Goal: Complete application form: Complete application form

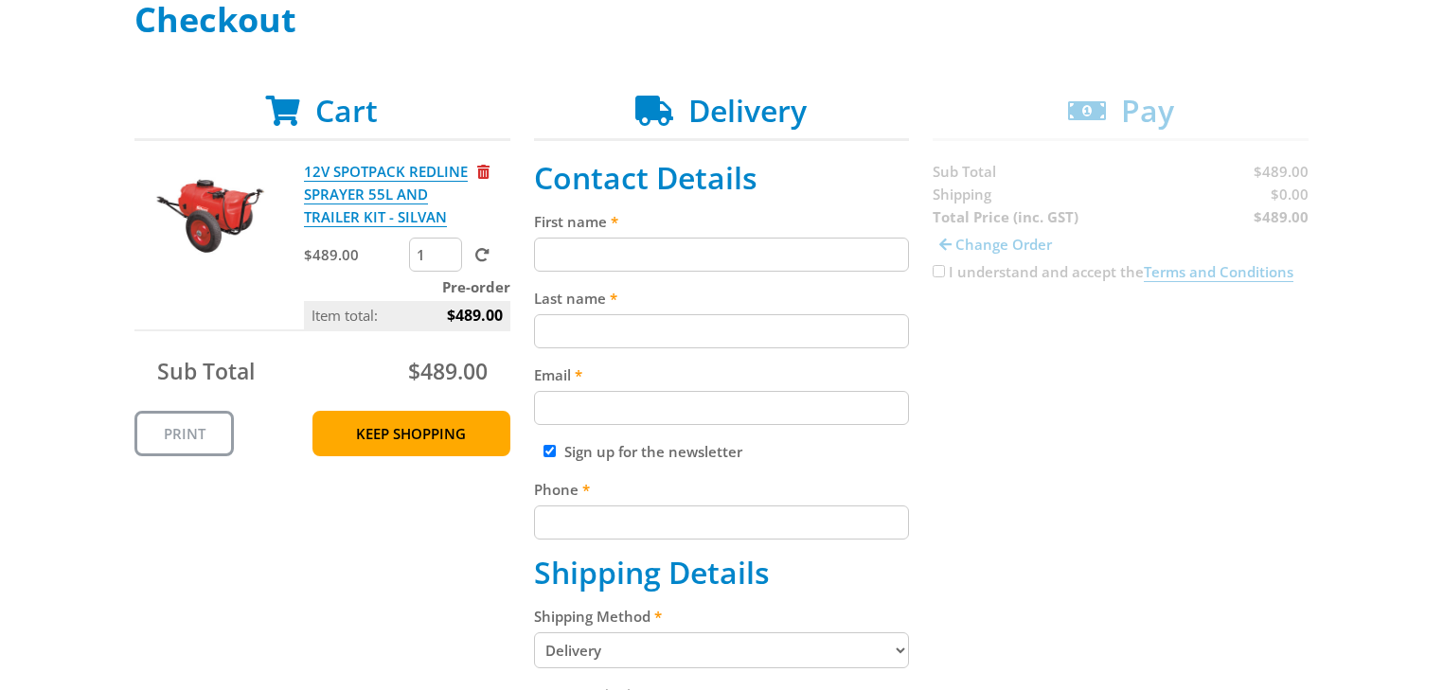
scroll to position [303, 0]
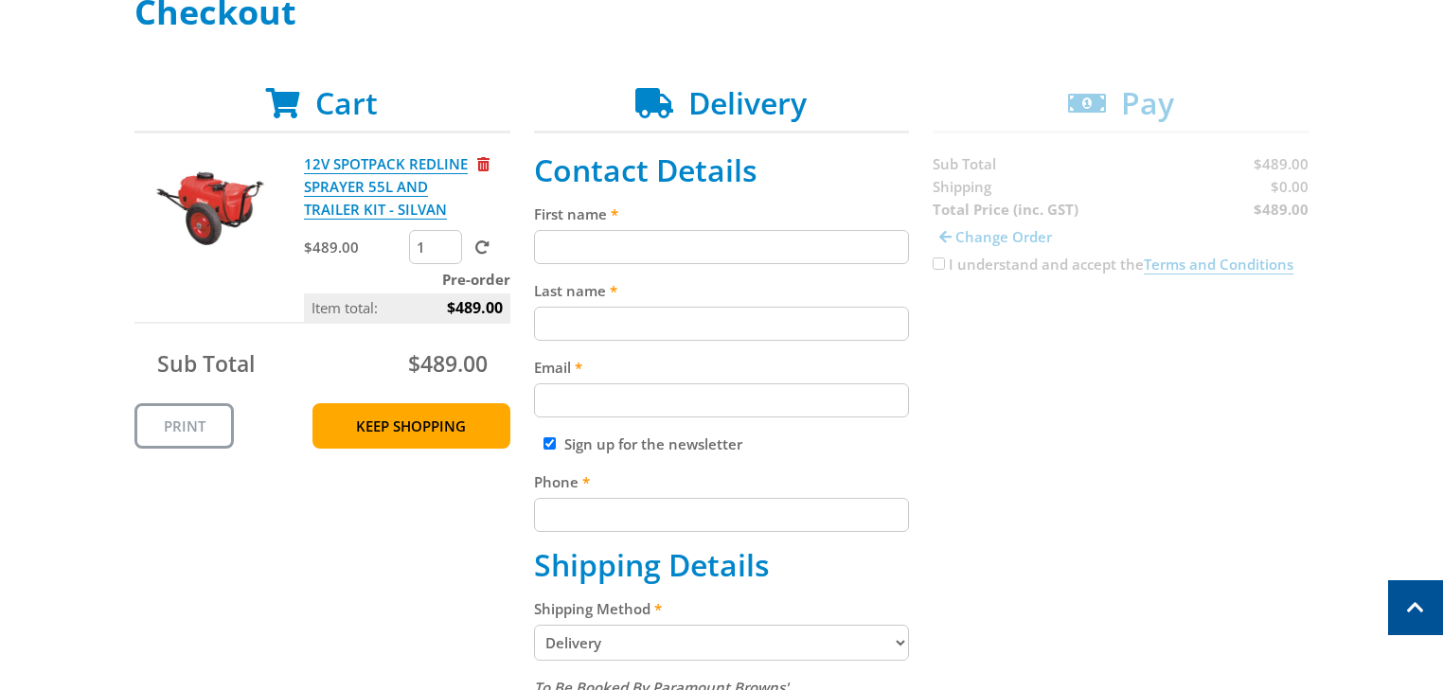
click at [788, 241] on input "First name" at bounding box center [722, 247] width 376 height 34
type input "[PERSON_NAME]"
type input "0407396836"
type input "Heavy Equip Mechanical Services"
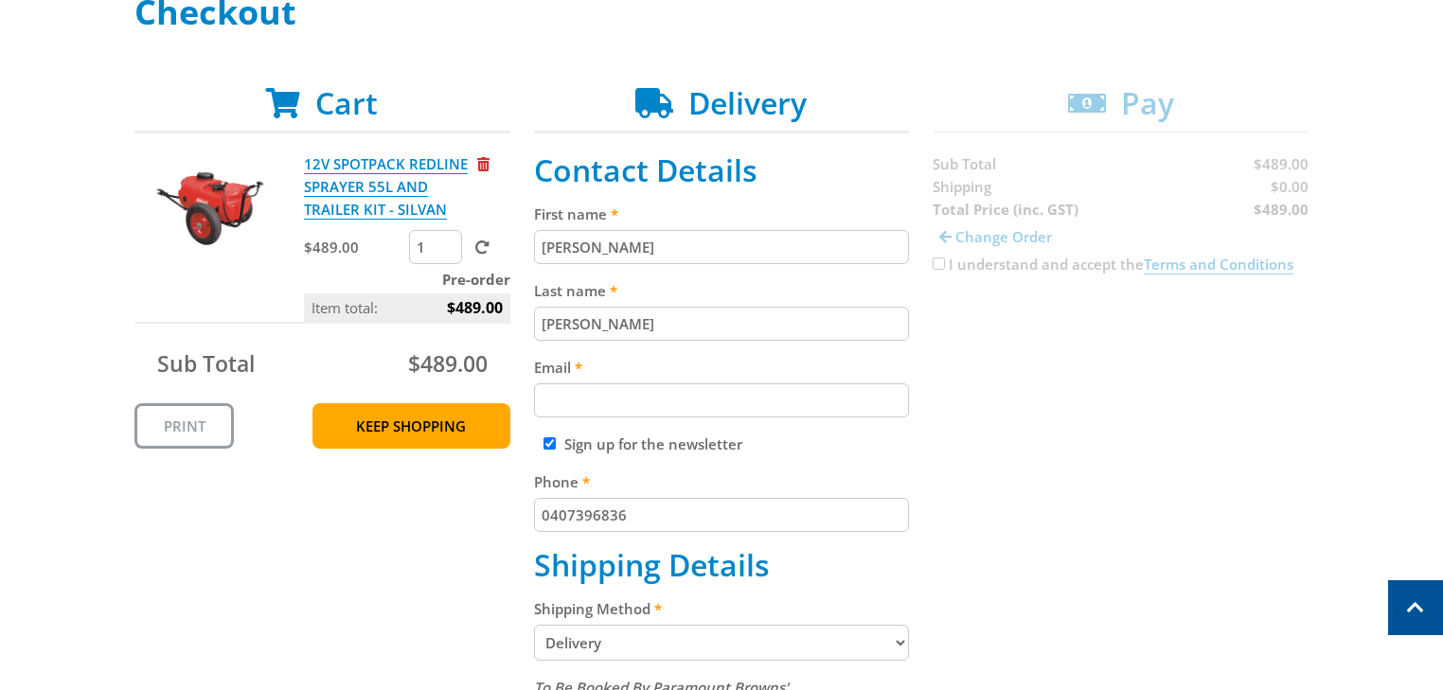
type input "[STREET_ADDRESS]"
type input "Direk"
type input "5110"
select select "SA"
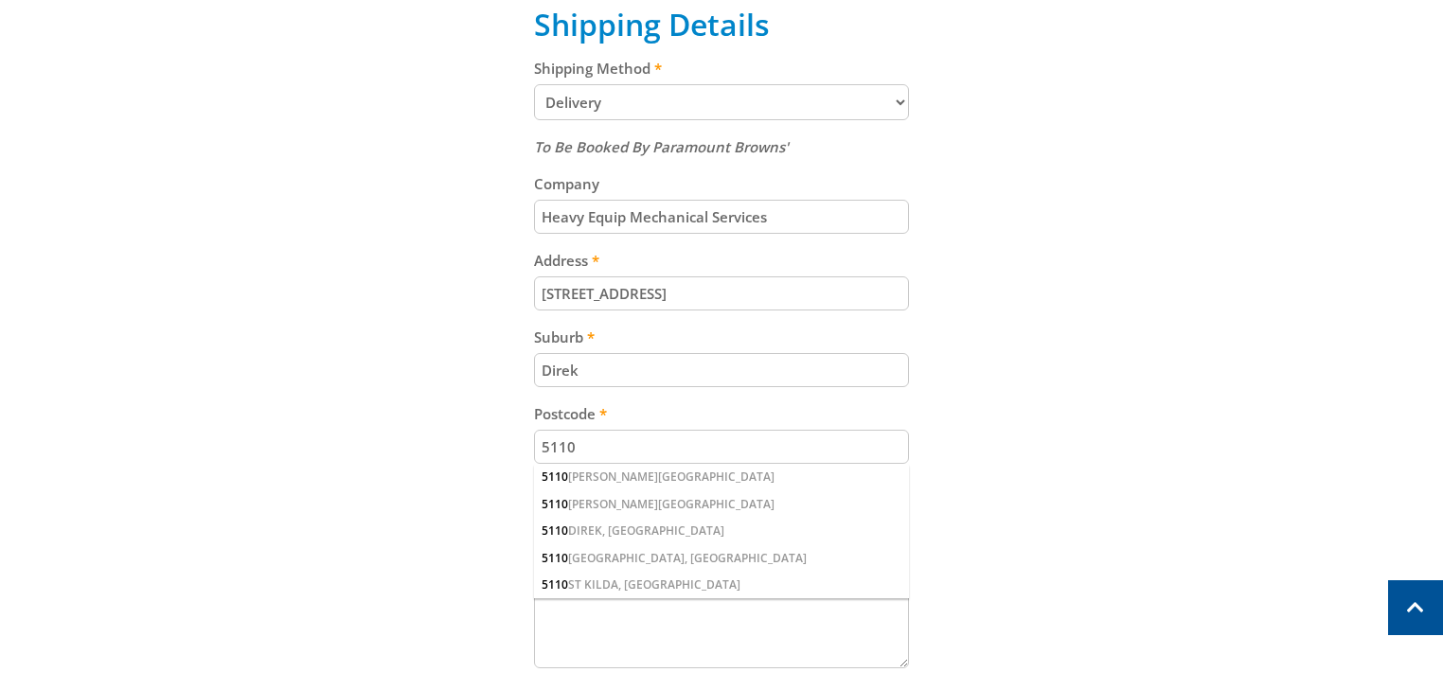
scroll to position [1060, 0]
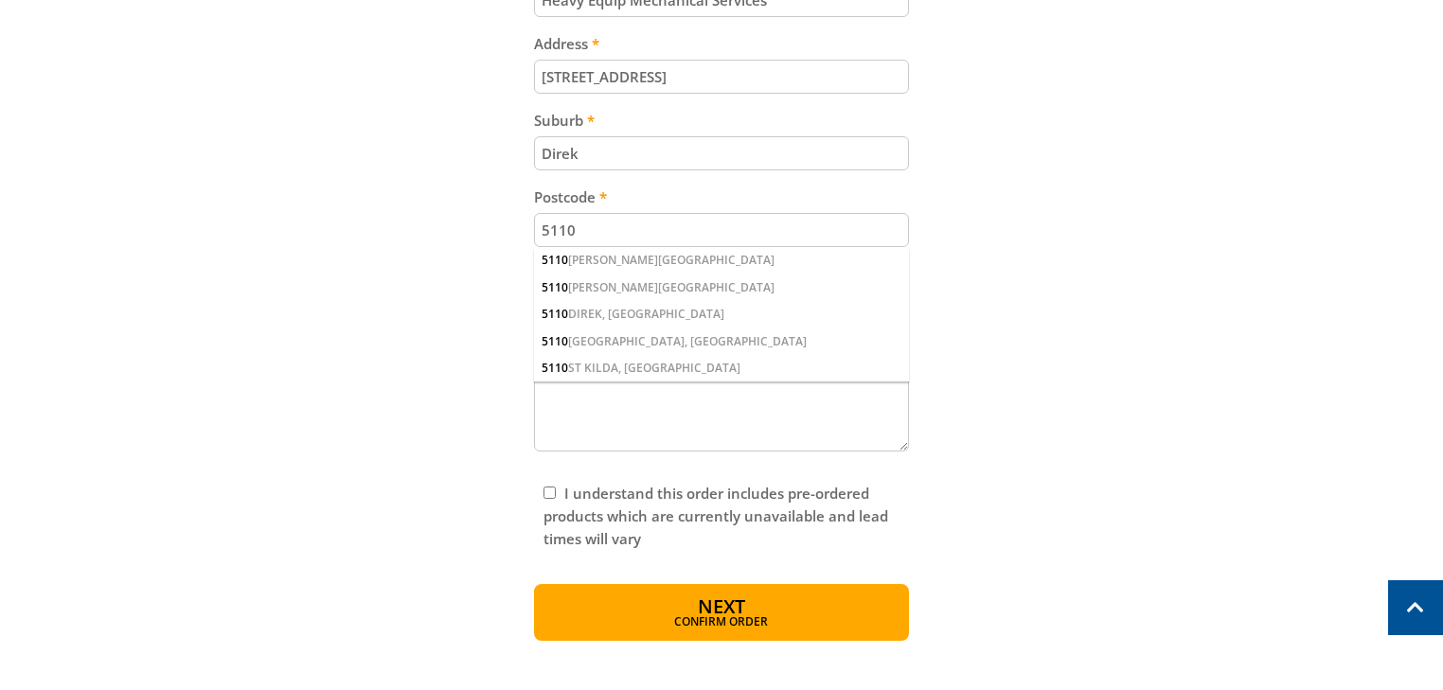
click at [549, 487] on input "I understand this order includes pre-ordered products which are currently unava…" at bounding box center [550, 493] width 12 height 12
checkbox input "true"
click at [737, 618] on span "Confirm order" at bounding box center [722, 623] width 294 height 11
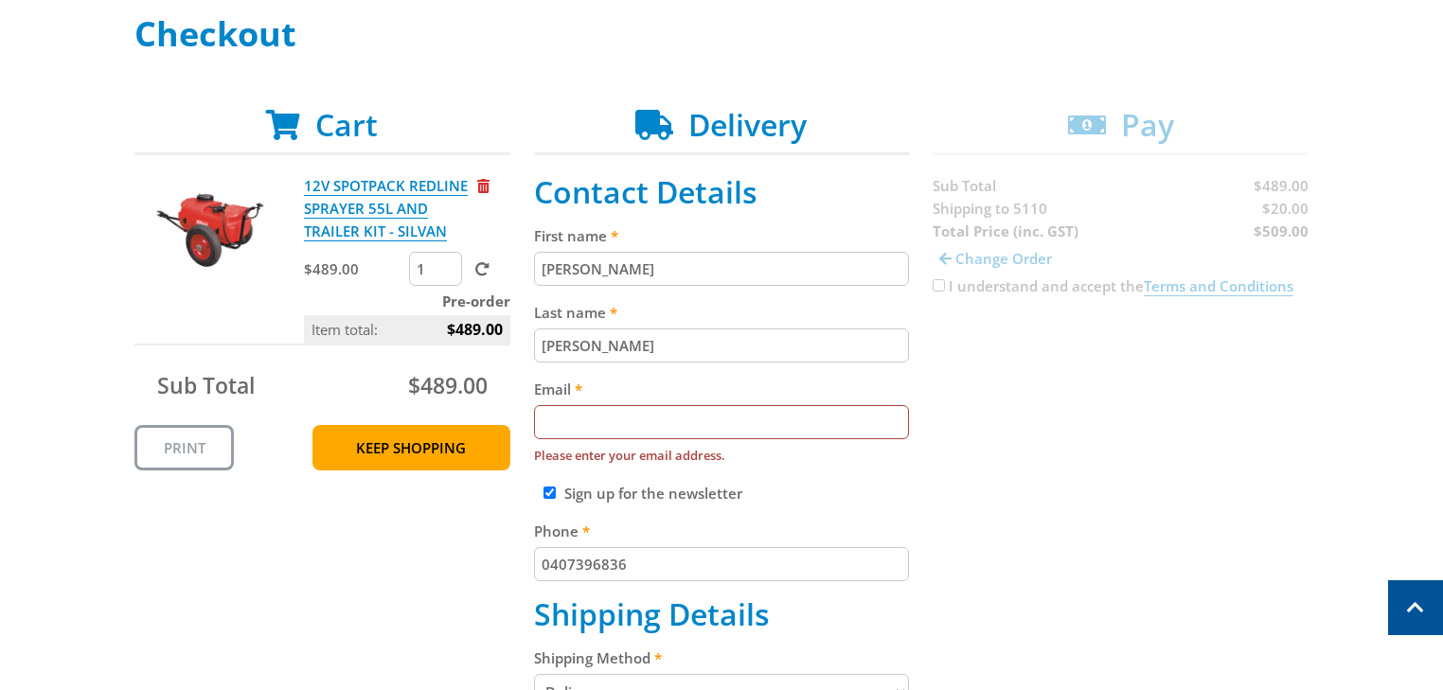
scroll to position [0, 0]
